Goal: Transaction & Acquisition: Purchase product/service

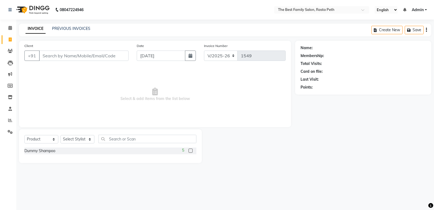
select select "6744"
select select "product"
click at [52, 55] on input "Client" at bounding box center [84, 56] width 90 height 10
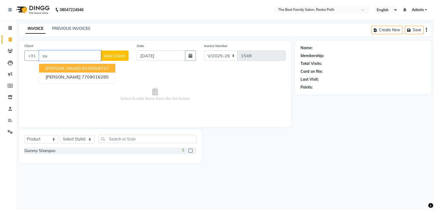
type input "s"
click at [83, 66] on span "956190" at bounding box center [91, 67] width 16 height 5
type input "9561903007"
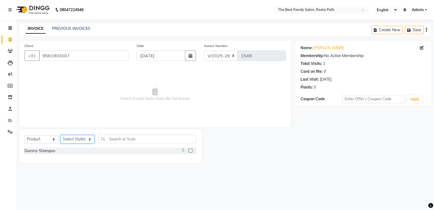
click at [90, 138] on select "Select Stylist Hrugwedi Krunal Namrata Shinde Om Other Pooja Somnath Viraj Raut" at bounding box center [78, 139] width 34 height 8
select select "52950"
click at [61, 135] on select "Select Stylist Hrugwedi Krunal Namrata Shinde Om Other Pooja Somnath Viraj Raut" at bounding box center [78, 139] width 34 height 8
click at [130, 94] on span "Select & add items from the list below" at bounding box center [154, 94] width 261 height 54
click at [36, 140] on select "Select Service Product Membership Package Voucher Prepaid Gift Card" at bounding box center [41, 139] width 34 height 8
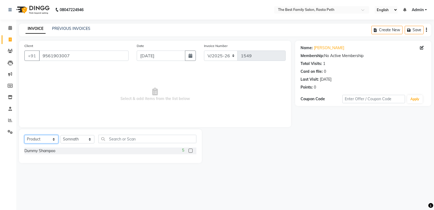
select select "service"
click at [24, 135] on select "Select Service Product Membership Package Voucher Prepaid Gift Card" at bounding box center [41, 139] width 34 height 8
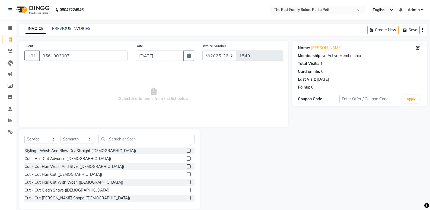
click at [187, 150] on label at bounding box center [189, 151] width 4 height 4
click at [187, 150] on input "checkbox" at bounding box center [189, 151] width 4 height 4
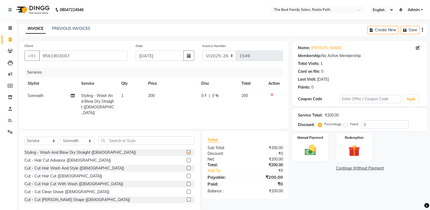
checkbox input "false"
click at [153, 94] on span "200" at bounding box center [151, 95] width 7 height 5
select select "52950"
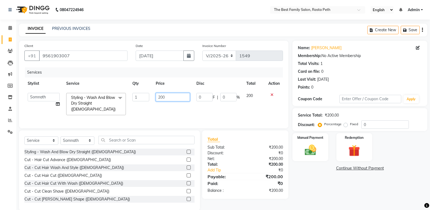
click at [163, 96] on input "200" at bounding box center [173, 97] width 34 height 8
type input "250"
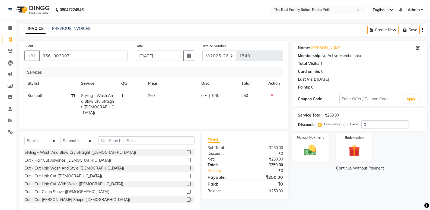
click at [318, 147] on img at bounding box center [310, 150] width 19 height 14
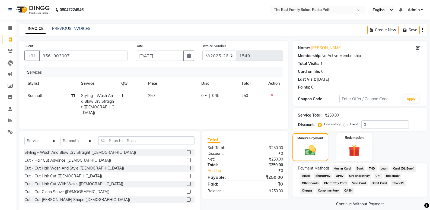
click at [343, 190] on span "CASH" at bounding box center [349, 190] width 12 height 6
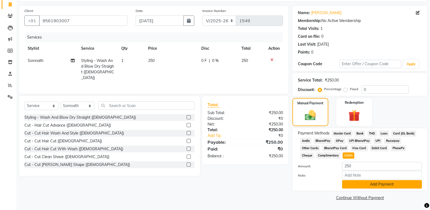
click at [384, 185] on button "Add Payment" at bounding box center [382, 184] width 80 height 8
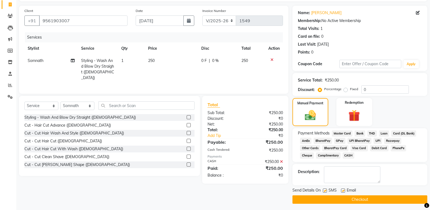
click at [351, 201] on button "Checkout" at bounding box center [360, 199] width 135 height 8
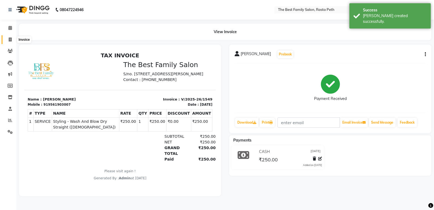
click at [11, 39] on icon at bounding box center [10, 39] width 3 height 4
select select "6744"
select select "service"
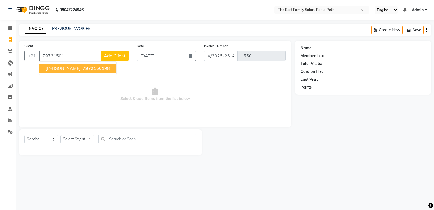
click at [88, 68] on ngb-highlight "79721501 98" at bounding box center [96, 67] width 28 height 5
type input "7972150198"
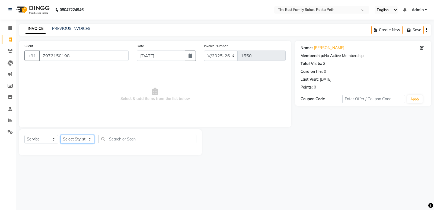
click at [91, 139] on select "Select Stylist Hrugwedi Krunal Namrata Shinde Om Other Pooja Somnath Viraj Raut" at bounding box center [78, 139] width 34 height 8
select select "52950"
click at [61, 135] on select "Select Stylist Hrugwedi Krunal Namrata Shinde Om Other Pooja Somnath Viraj Raut" at bounding box center [78, 139] width 34 height 8
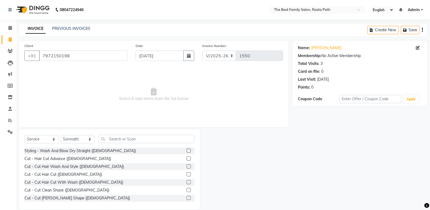
click at [187, 151] on label at bounding box center [189, 151] width 4 height 4
click at [187, 151] on input "checkbox" at bounding box center [189, 151] width 4 height 4
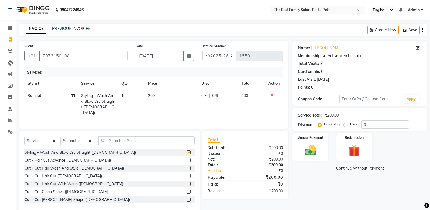
checkbox input "false"
click at [153, 92] on td "200" at bounding box center [171, 104] width 53 height 29
select select "52950"
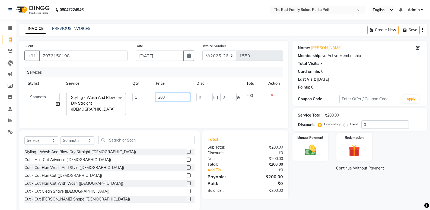
click at [163, 97] on input "200" at bounding box center [173, 97] width 34 height 8
type input "250"
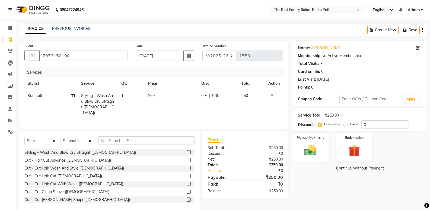
click at [322, 146] on div "Manual Payment" at bounding box center [310, 147] width 37 height 29
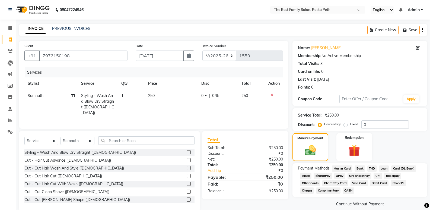
click at [343, 190] on span "CASH" at bounding box center [349, 190] width 12 height 6
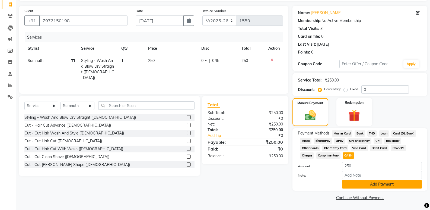
click at [373, 183] on button "Add Payment" at bounding box center [382, 184] width 80 height 8
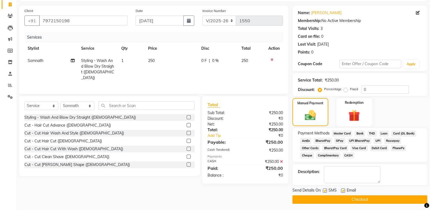
click at [357, 197] on button "Checkout" at bounding box center [360, 199] width 135 height 8
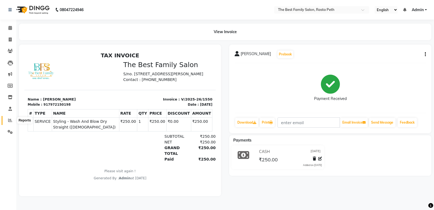
click at [10, 121] on icon at bounding box center [10, 120] width 4 height 4
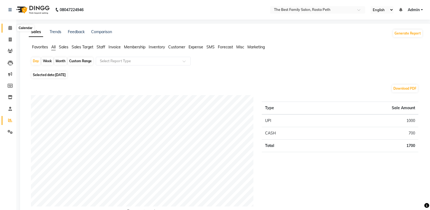
click at [10, 28] on icon at bounding box center [10, 28] width 4 height 4
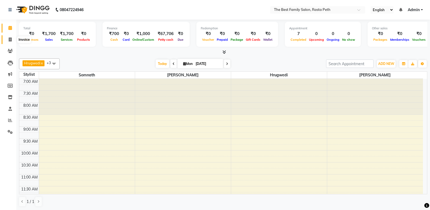
click at [11, 38] on icon at bounding box center [10, 39] width 3 height 4
select select "service"
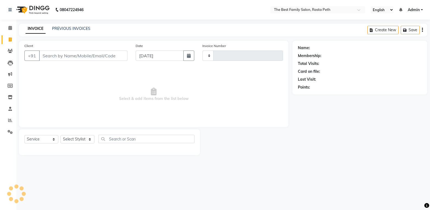
type input "1551"
select select "6744"
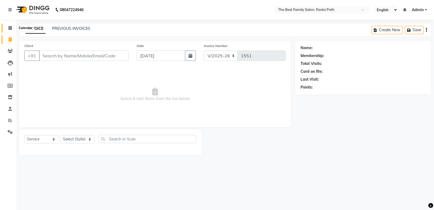
click at [11, 29] on icon at bounding box center [10, 28] width 4 height 4
